Goal: Information Seeking & Learning: Learn about a topic

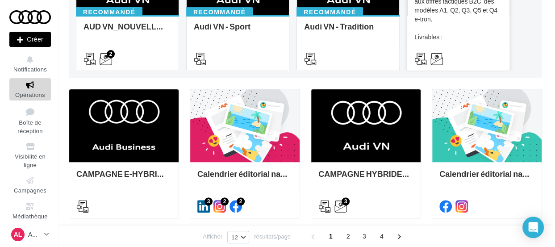
scroll to position [160, 0]
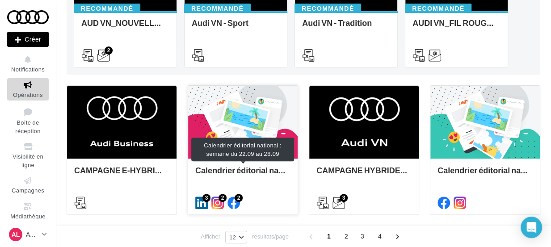
click at [250, 167] on div "Calendrier éditorial national : semaine du 22.09 au 28.09" at bounding box center [242, 175] width 95 height 18
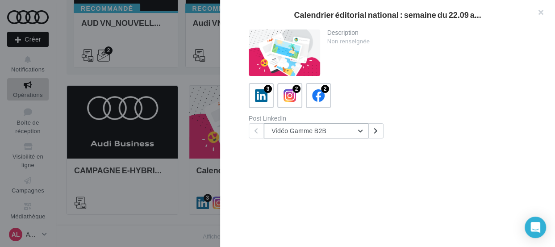
click at [358, 130] on button "Vidéo Gamme B2B" at bounding box center [316, 130] width 104 height 15
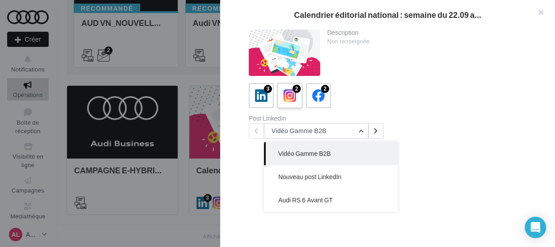
click at [290, 100] on icon at bounding box center [290, 95] width 13 height 13
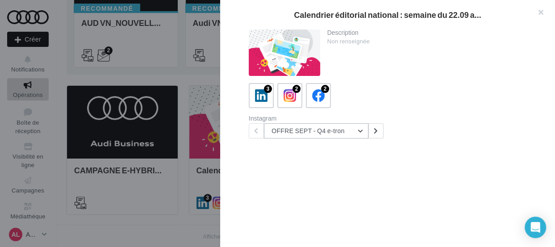
click at [364, 132] on button "OFFRE SEPT - Q4 e-tron" at bounding box center [316, 130] width 104 height 15
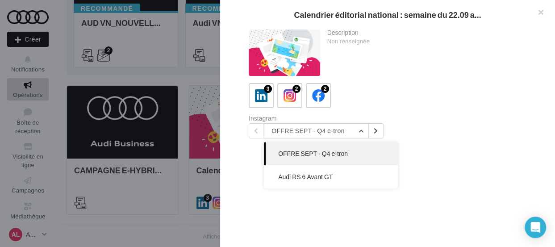
click at [348, 153] on button "OFFRE SEPT - Q4 e-tron" at bounding box center [331, 153] width 134 height 23
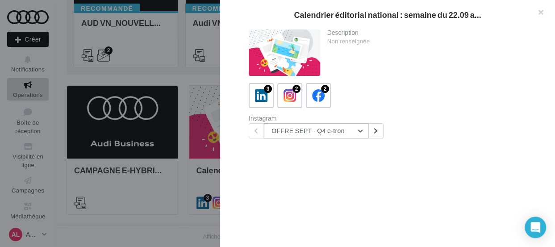
click at [364, 131] on button "OFFRE SEPT - Q4 e-tron" at bounding box center [316, 130] width 104 height 15
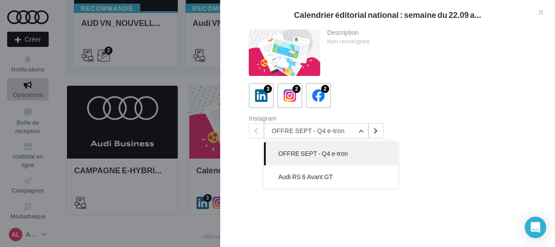
click at [330, 152] on span "OFFRE SEPT - Q4 e-tron" at bounding box center [313, 154] width 70 height 8
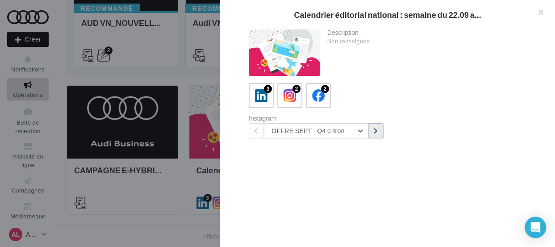
click at [371, 135] on button at bounding box center [375, 130] width 15 height 15
click at [314, 96] on icon at bounding box center [318, 95] width 13 height 13
click at [342, 132] on button "OFFRE SEPT - Q4 e-tron" at bounding box center [316, 130] width 104 height 15
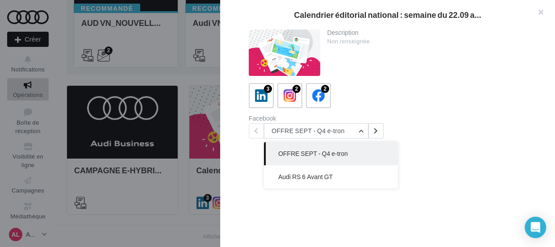
click at [334, 156] on span "OFFRE SEPT - Q4 e-tron" at bounding box center [313, 154] width 70 height 8
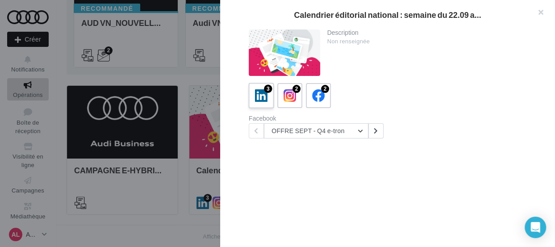
click at [255, 89] on icon at bounding box center [261, 95] width 13 height 13
click at [522, 41] on div "Description Non renseignée" at bounding box center [427, 37] width 214 height 16
click at [362, 130] on button "Vidéo Gamme B2B" at bounding box center [316, 130] width 104 height 15
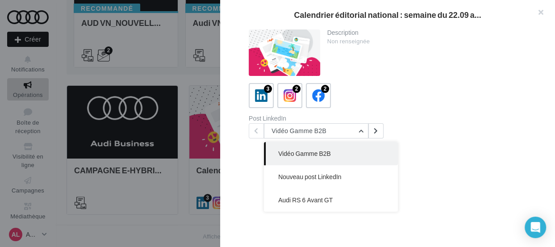
click at [332, 155] on button "Vidéo Gamme B2B" at bounding box center [331, 153] width 134 height 23
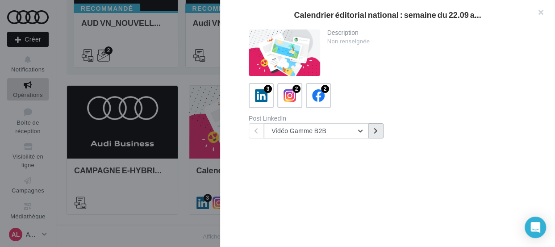
click at [379, 126] on button at bounding box center [375, 130] width 15 height 15
click at [376, 128] on icon at bounding box center [376, 131] width 4 height 6
click at [332, 199] on div "Description Non renseignée 3 2 2 Post LinkedIn Audi RS 6 Avant GT Vidéo Gamme B…" at bounding box center [391, 123] width 342 height 189
click at [538, 12] on button "button" at bounding box center [537, 13] width 36 height 27
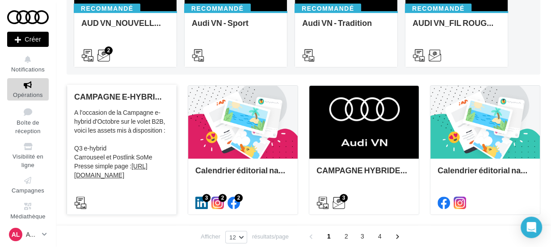
click at [144, 171] on div "A l'occasion de la Campagne e-hybrid d'Octobre sur le volet B2B, voici les asse…" at bounding box center [121, 152] width 95 height 89
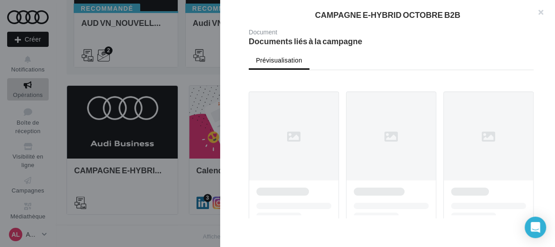
scroll to position [231, 0]
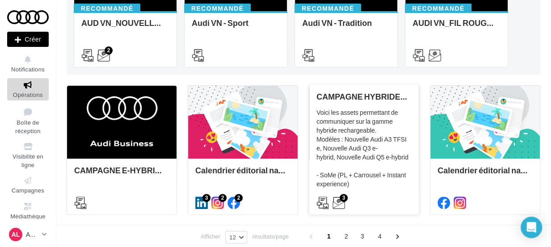
click at [384, 147] on div "Voici les assets permettant de communiquer sur la gamme hybride rechargeable. M…" at bounding box center [363, 152] width 95 height 89
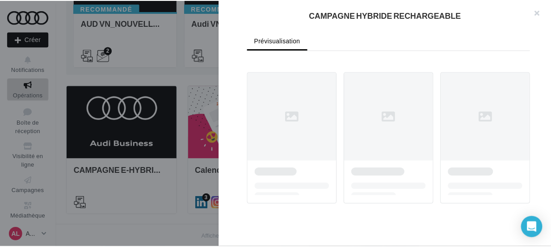
scroll to position [455, 0]
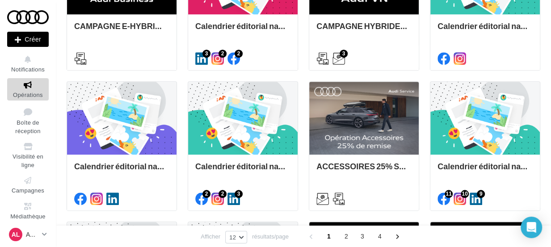
scroll to position [312, 0]
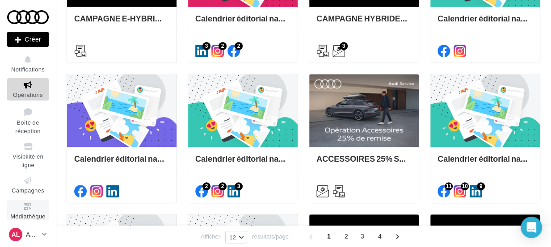
click at [23, 208] on icon at bounding box center [28, 206] width 36 height 10
